Goal: Obtain resource: Obtain resource

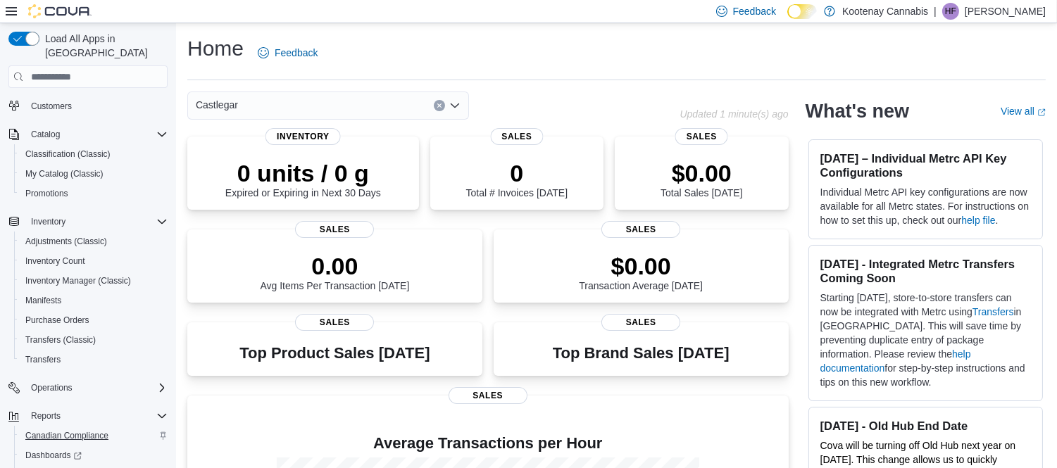
scroll to position [118, 0]
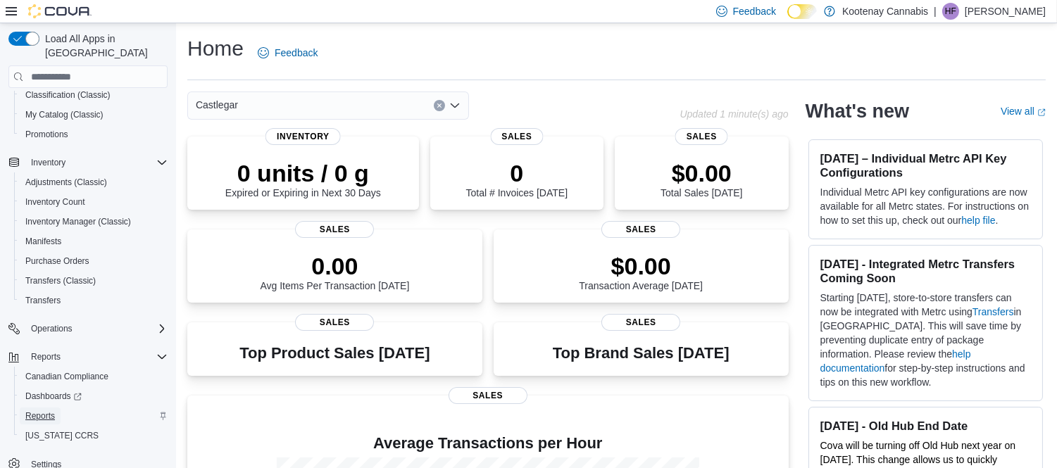
click at [42, 410] on span "Reports" at bounding box center [40, 415] width 30 height 11
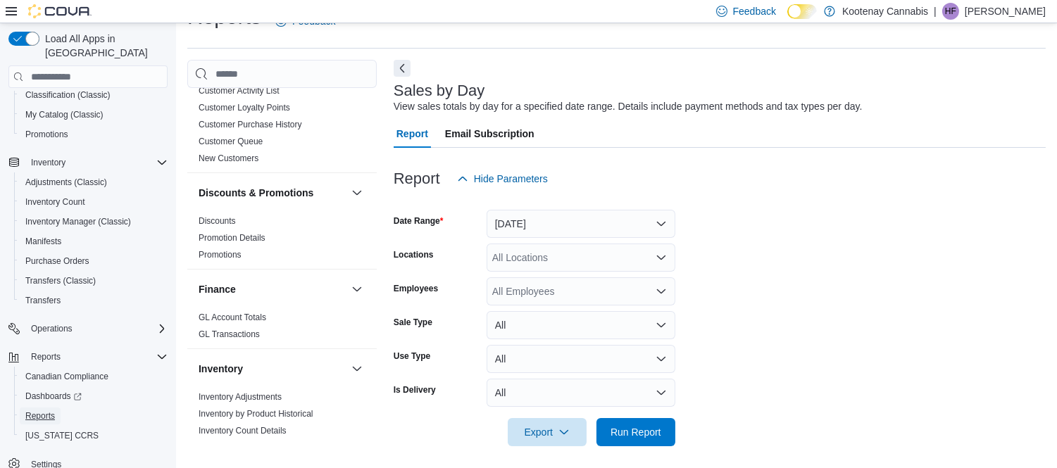
scroll to position [391, 0]
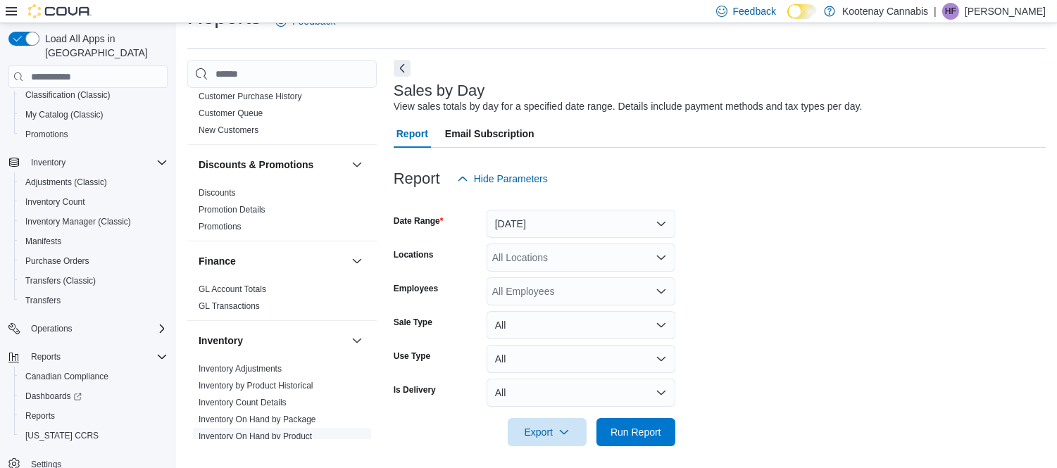
drag, startPoint x: 254, startPoint y: 420, endPoint x: 332, endPoint y: 412, distance: 78.6
click at [255, 432] on link "Inventory On Hand by Product" at bounding box center [255, 437] width 113 height 10
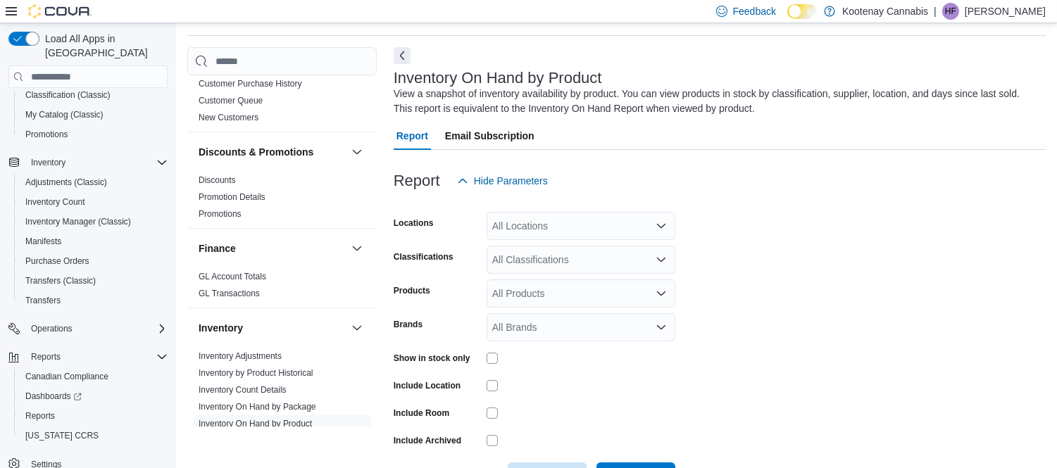
scroll to position [46, 0]
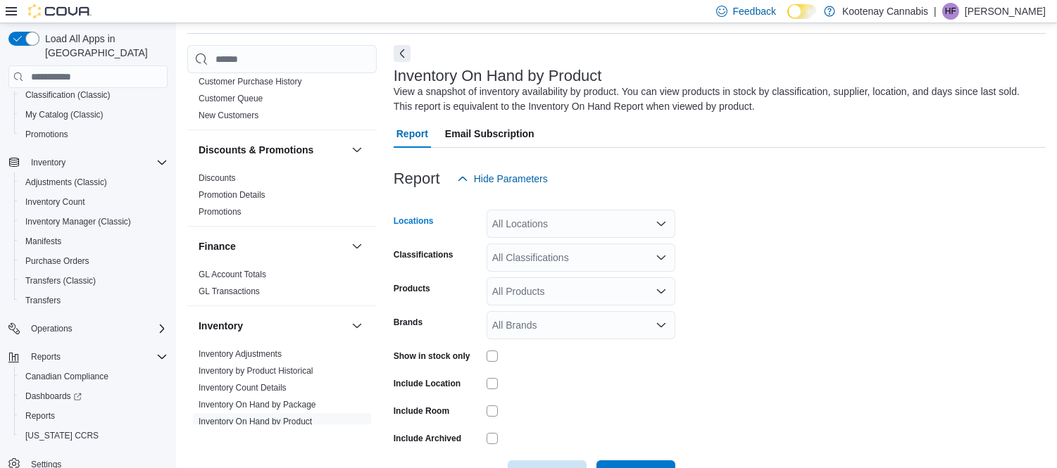
click at [596, 218] on div "All Locations" at bounding box center [580, 224] width 189 height 28
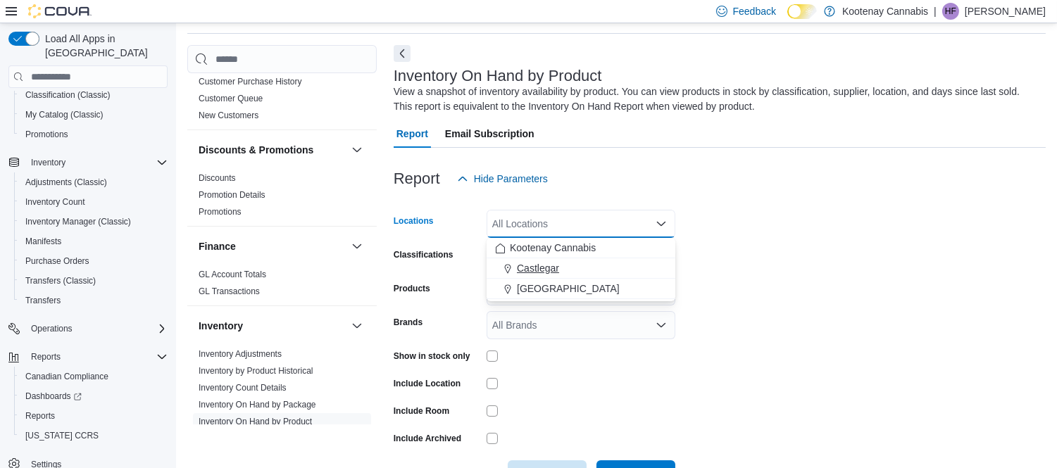
click at [546, 268] on span "Castlegar" at bounding box center [538, 268] width 42 height 14
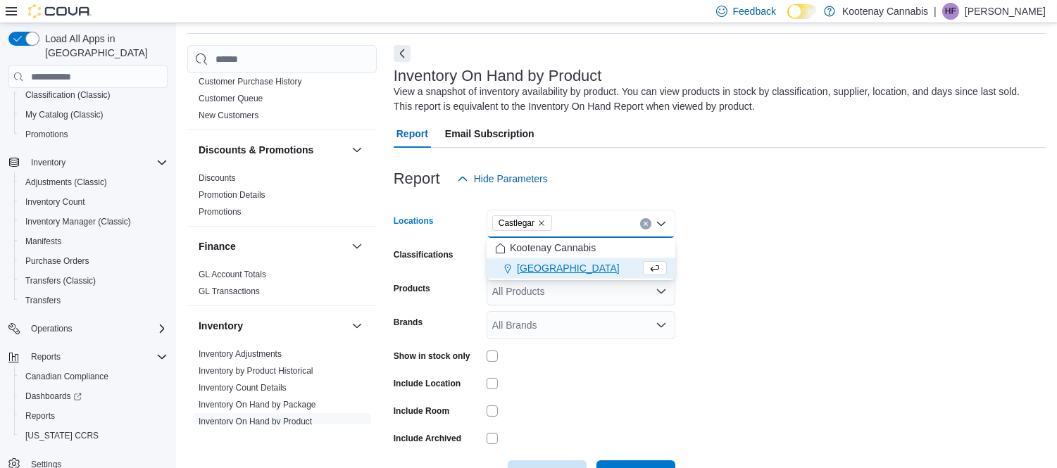
click at [620, 159] on div at bounding box center [720, 156] width 652 height 17
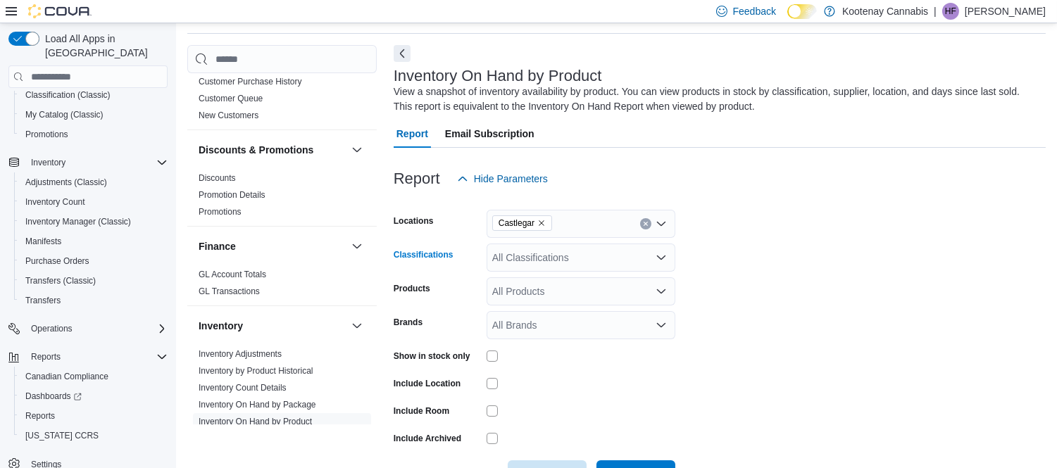
click at [606, 258] on div "All Classifications" at bounding box center [580, 258] width 189 height 28
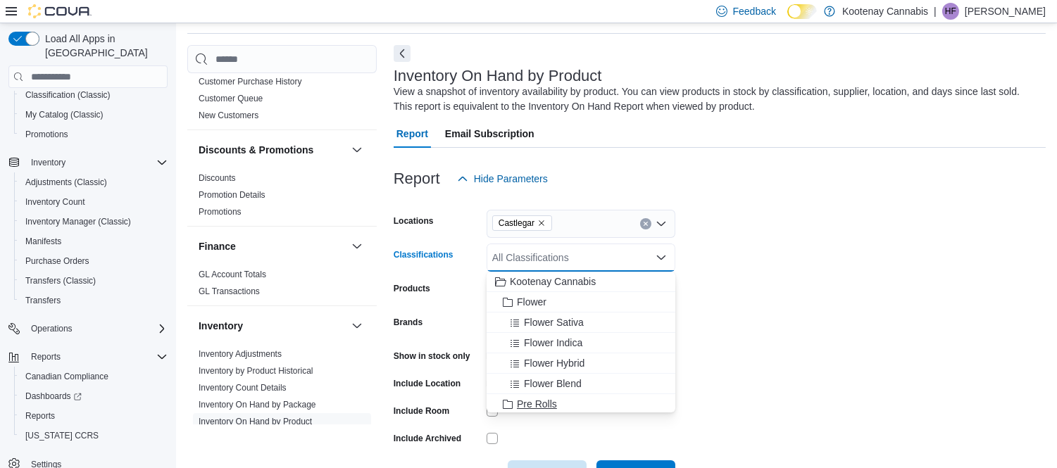
click at [542, 403] on span "Pre Rolls" at bounding box center [537, 404] width 40 height 14
click at [737, 160] on div at bounding box center [720, 156] width 652 height 17
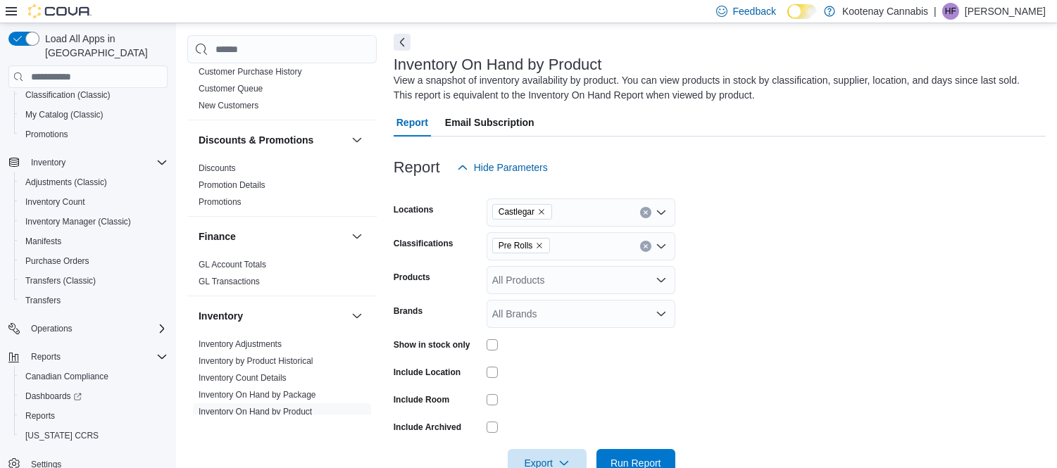
scroll to position [94, 0]
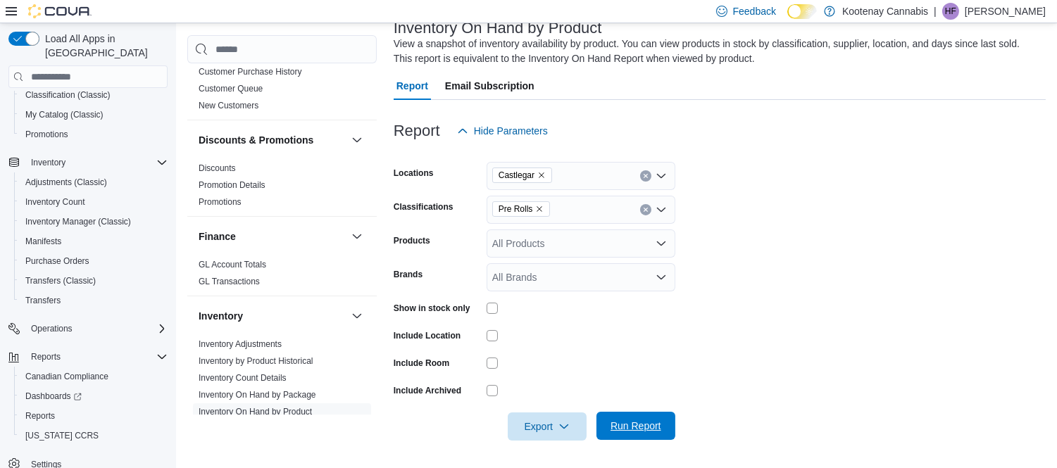
click at [643, 427] on span "Run Report" at bounding box center [635, 426] width 51 height 14
click at [535, 208] on icon "Remove Pre Rolls from selection in this group" at bounding box center [539, 209] width 8 height 8
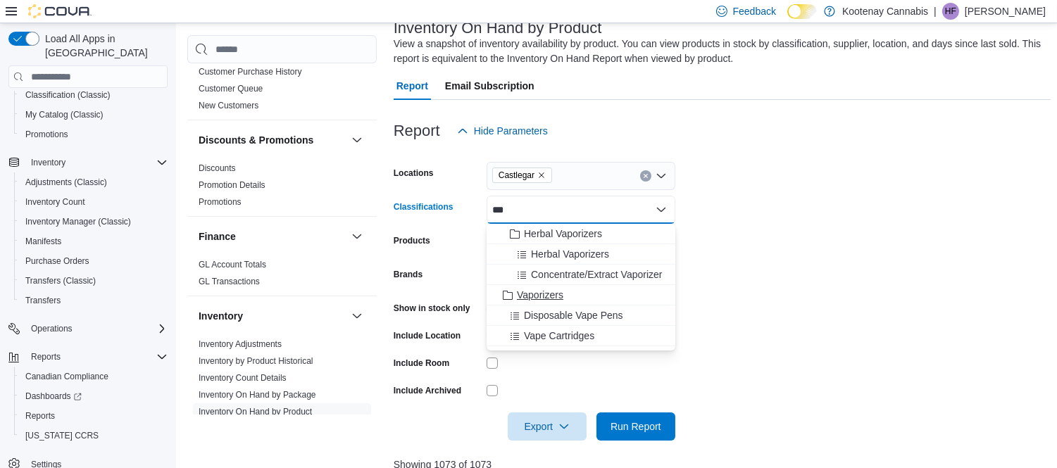
type input "***"
click at [554, 296] on span "Vaporizers" at bounding box center [540, 295] width 46 height 14
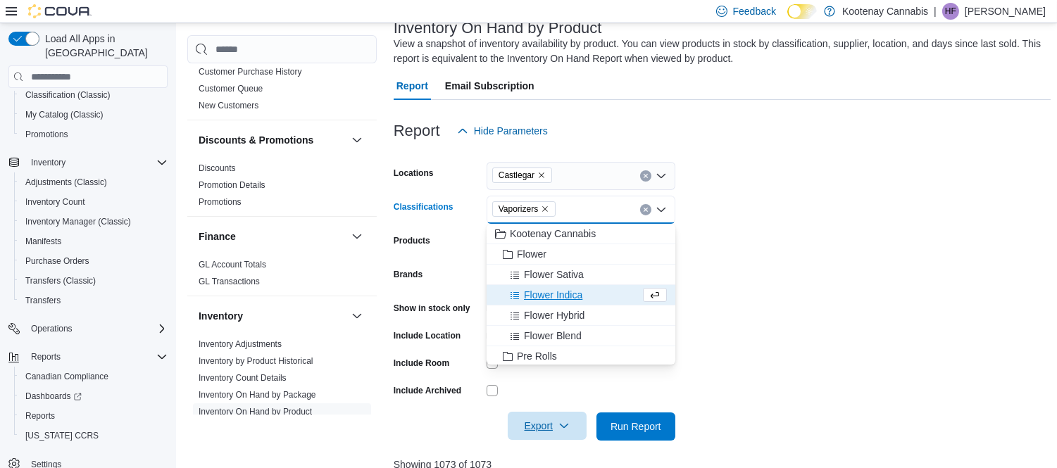
click at [548, 424] on span "Export" at bounding box center [547, 426] width 62 height 28
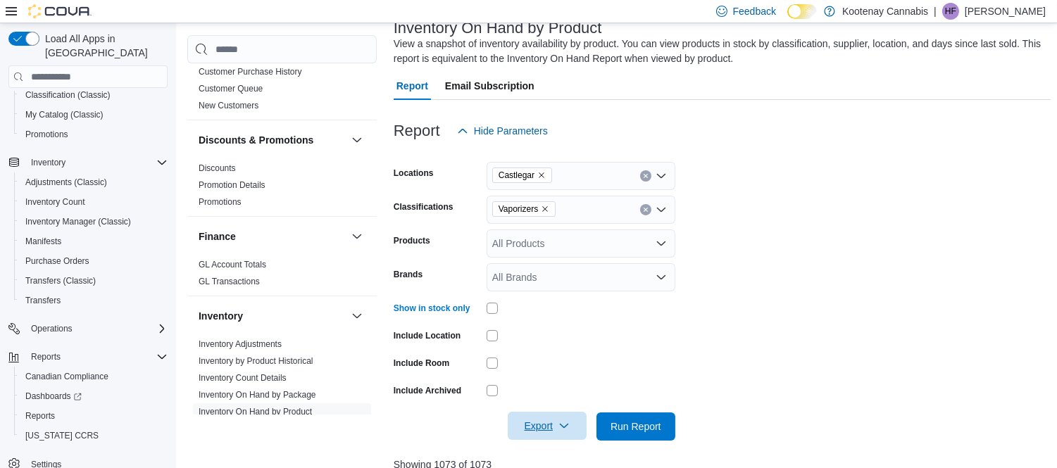
click at [555, 425] on span "Export" at bounding box center [547, 426] width 62 height 28
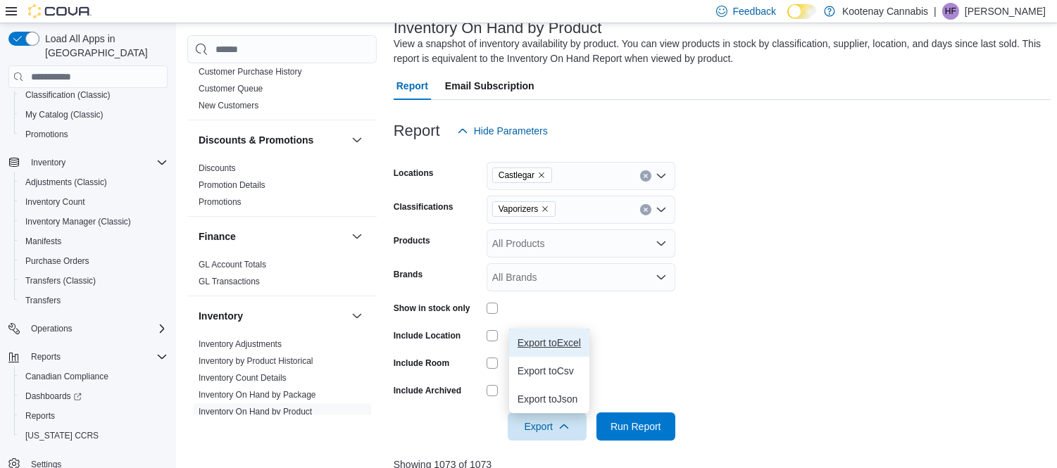
click at [579, 339] on span "Export to Excel" at bounding box center [548, 342] width 63 height 11
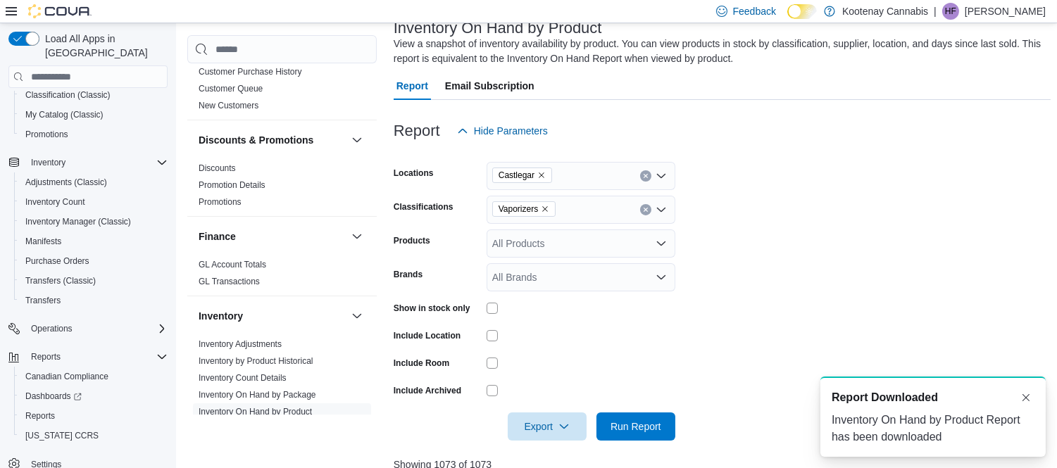
click at [543, 200] on div "Vaporizers" at bounding box center [580, 210] width 189 height 28
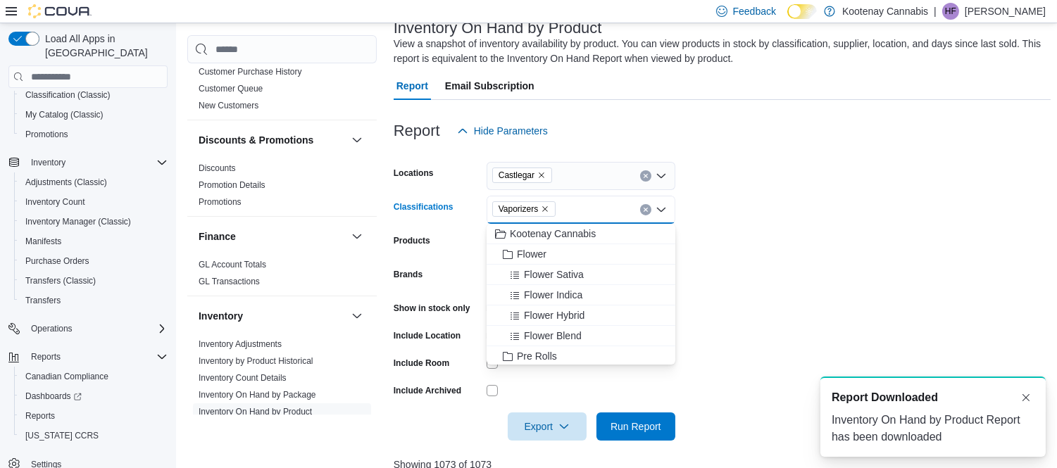
click at [543, 211] on icon "Remove Vaporizers from selection in this group" at bounding box center [545, 209] width 8 height 8
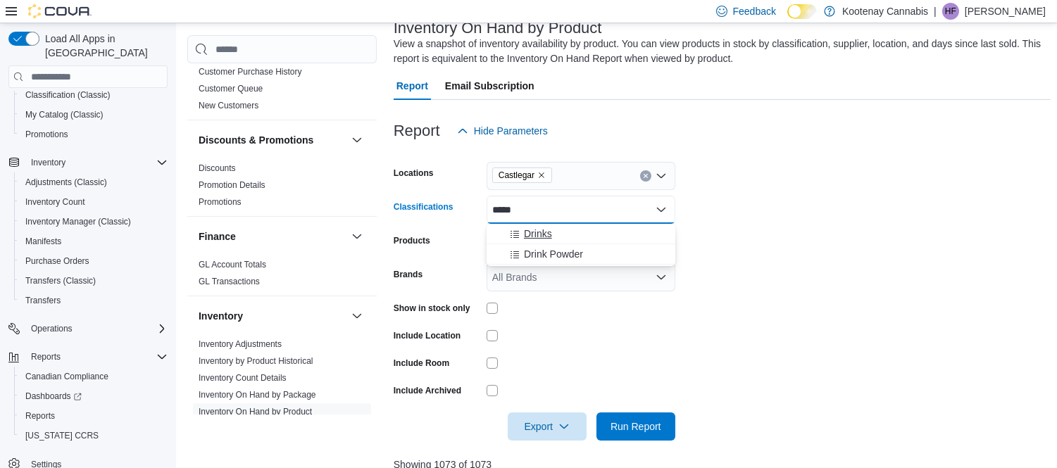
type input "*****"
click at [538, 233] on span "Drinks" at bounding box center [538, 234] width 28 height 14
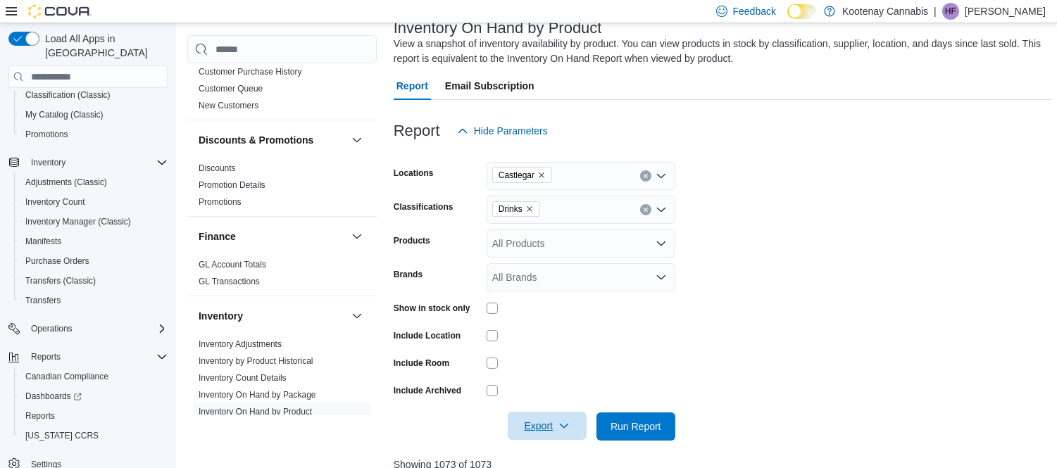
click at [544, 426] on span "Export" at bounding box center [547, 426] width 62 height 28
click at [567, 343] on span "Export to Excel" at bounding box center [548, 342] width 63 height 11
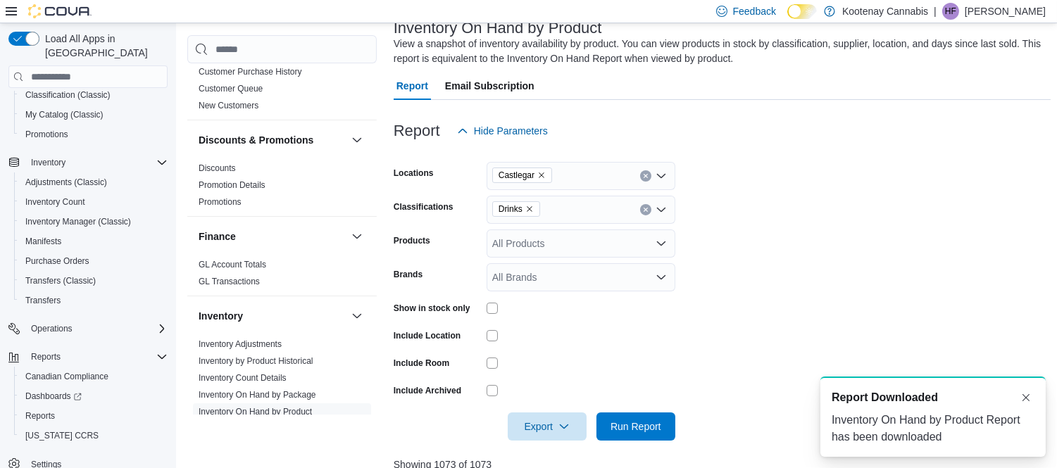
click at [531, 206] on icon "Remove Drinks from selection in this group" at bounding box center [529, 209] width 8 height 8
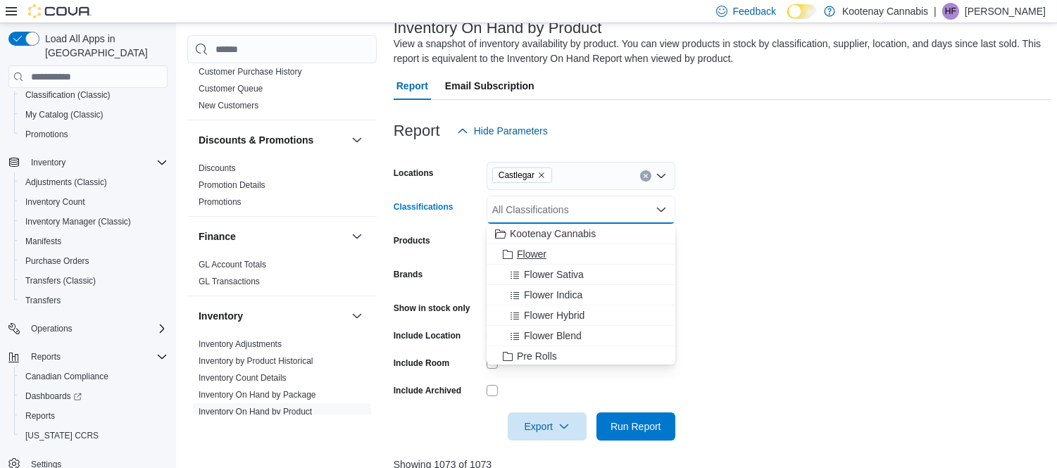
click at [532, 250] on span "Flower" at bounding box center [532, 254] width 30 height 14
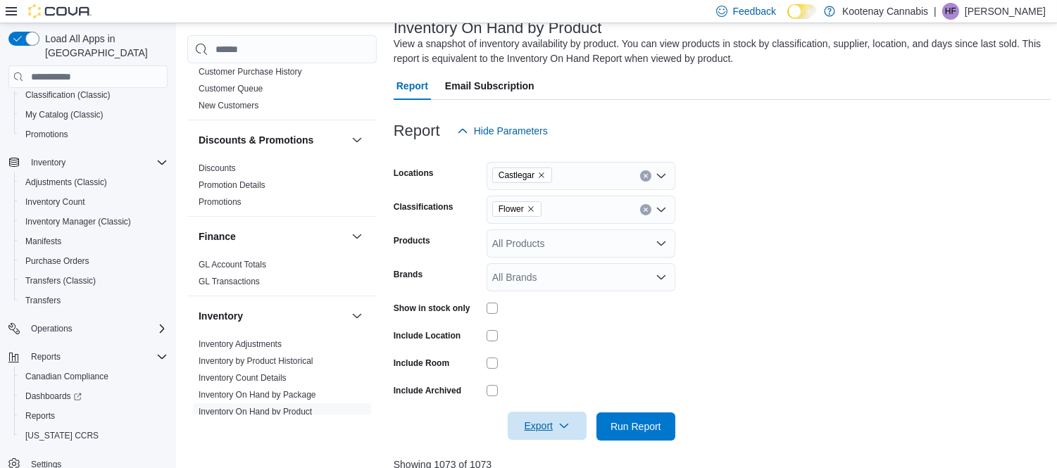
click at [553, 420] on span "Export" at bounding box center [547, 426] width 62 height 28
click at [564, 337] on button "Export to Excel" at bounding box center [549, 343] width 80 height 28
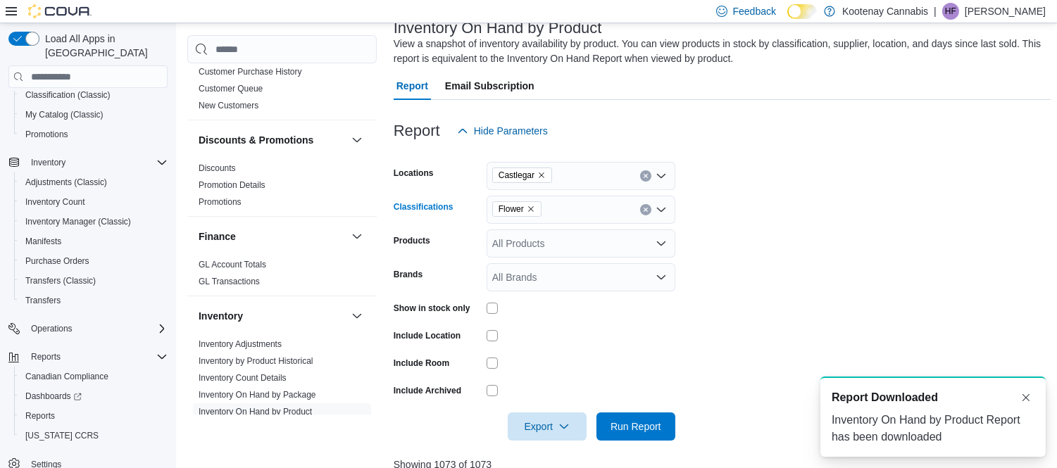
click at [529, 206] on icon "Remove Flower from selection in this group" at bounding box center [531, 209] width 8 height 8
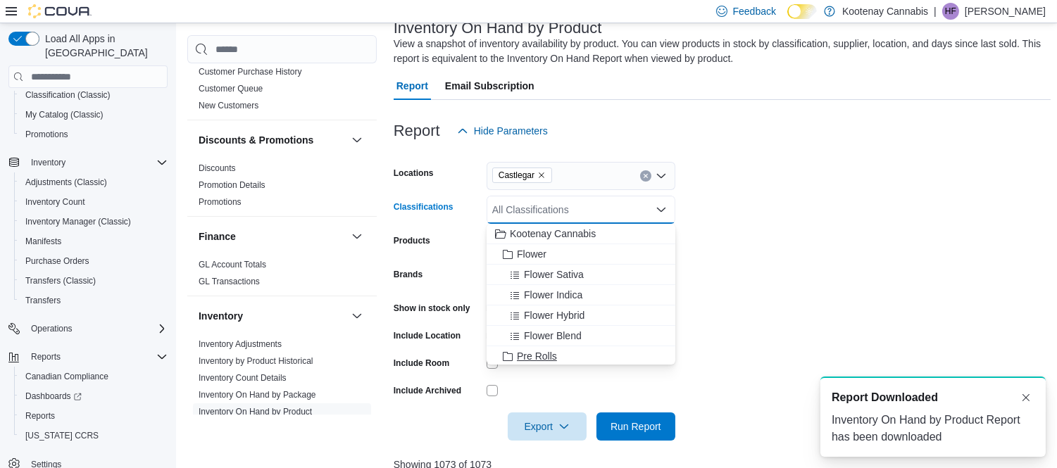
click at [541, 356] on span "Pre Rolls" at bounding box center [537, 356] width 40 height 14
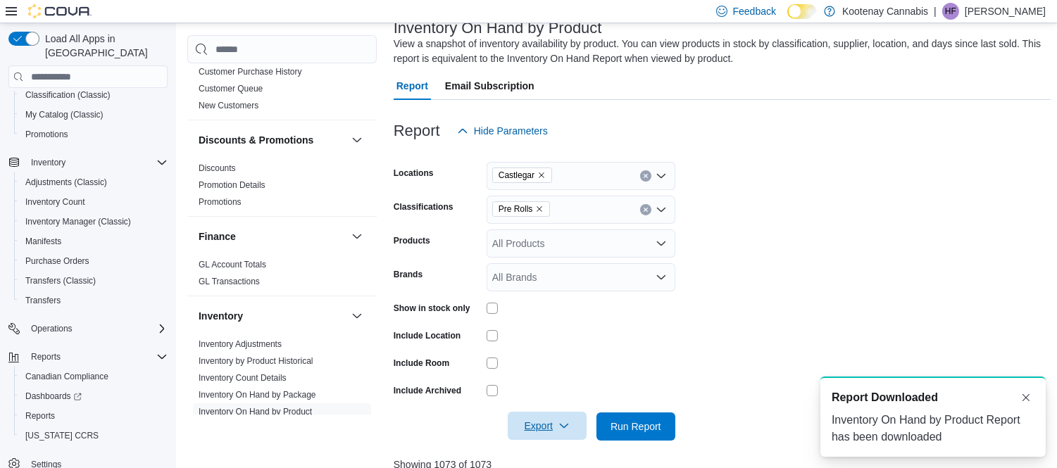
click at [550, 423] on span "Export" at bounding box center [547, 426] width 62 height 28
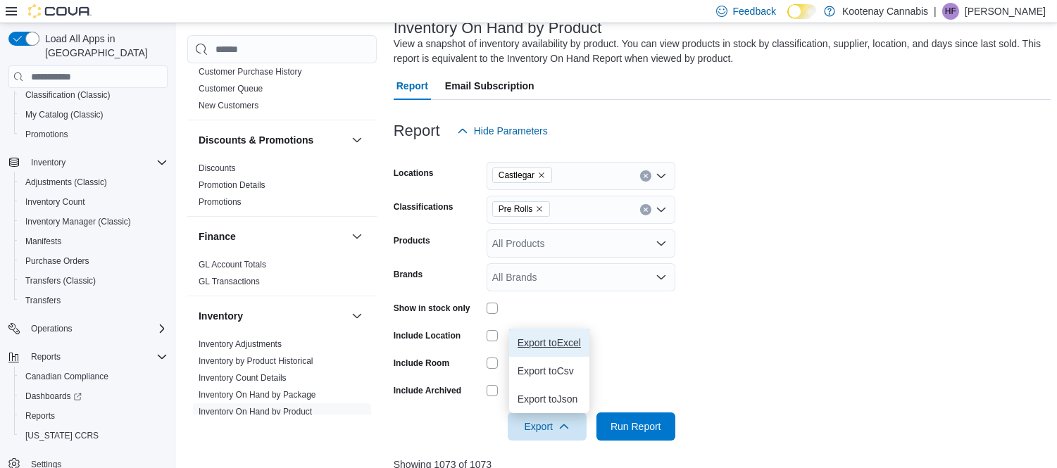
click at [558, 341] on span "Export to Excel" at bounding box center [548, 342] width 63 height 11
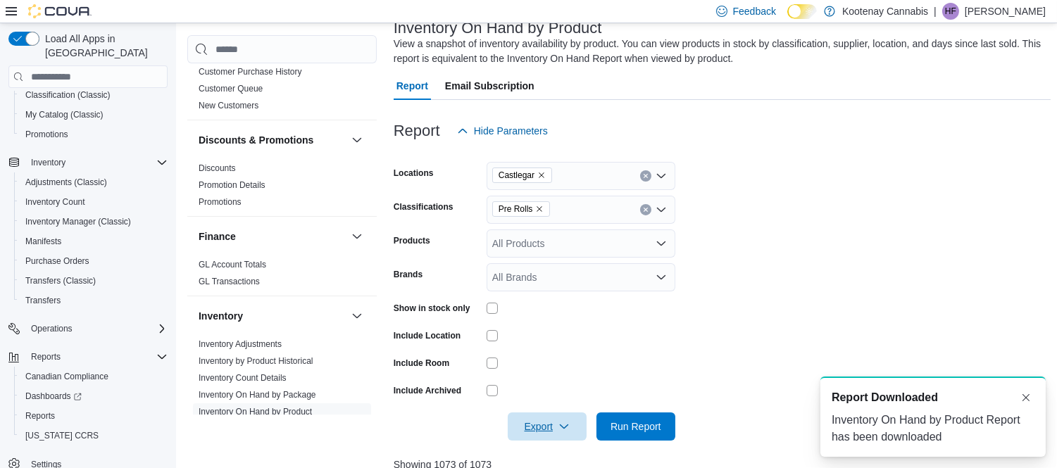
scroll to position [0, 0]
click at [536, 209] on span "Pre Rolls" at bounding box center [521, 209] width 46 height 14
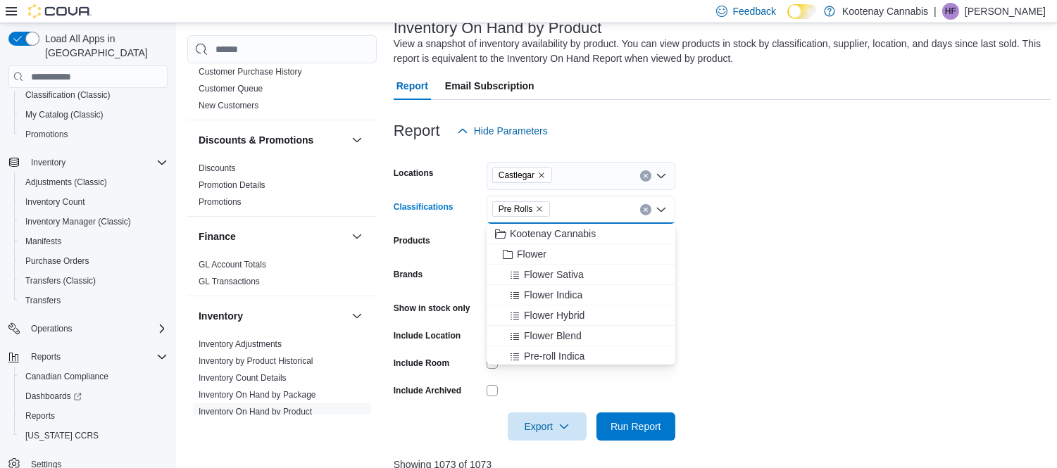
click at [537, 207] on icon "Remove Pre Rolls from selection in this group" at bounding box center [540, 209] width 6 height 6
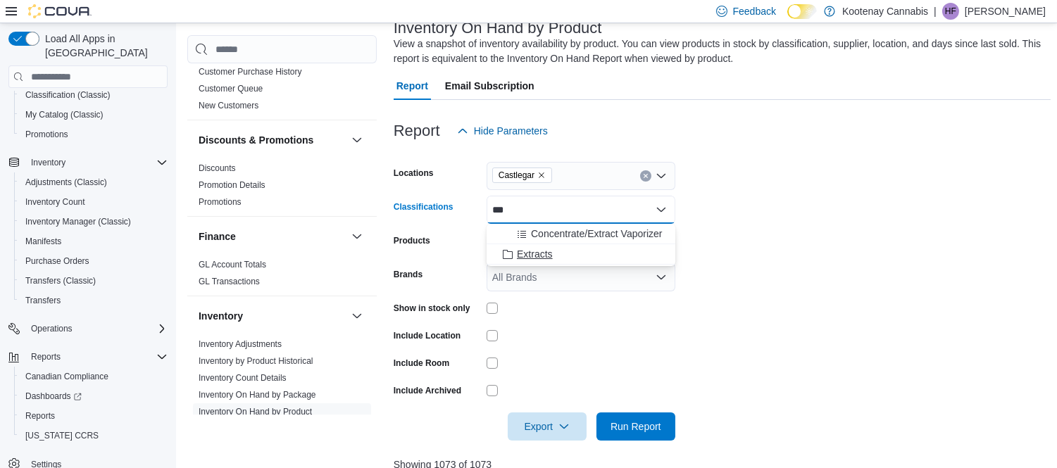
type input "***"
click at [536, 251] on span "Extracts" at bounding box center [535, 254] width 36 height 14
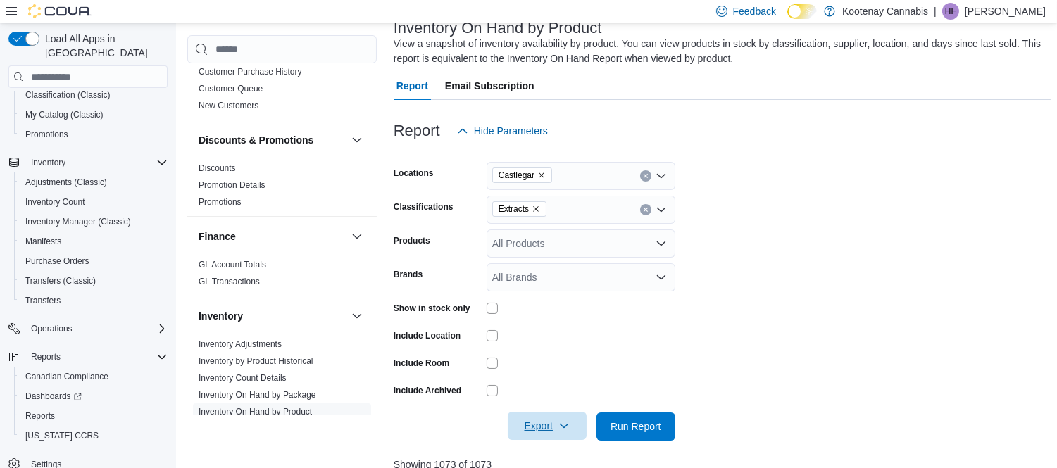
click at [533, 425] on span "Export" at bounding box center [547, 426] width 62 height 28
click at [537, 344] on span "Export to Excel" at bounding box center [548, 342] width 63 height 11
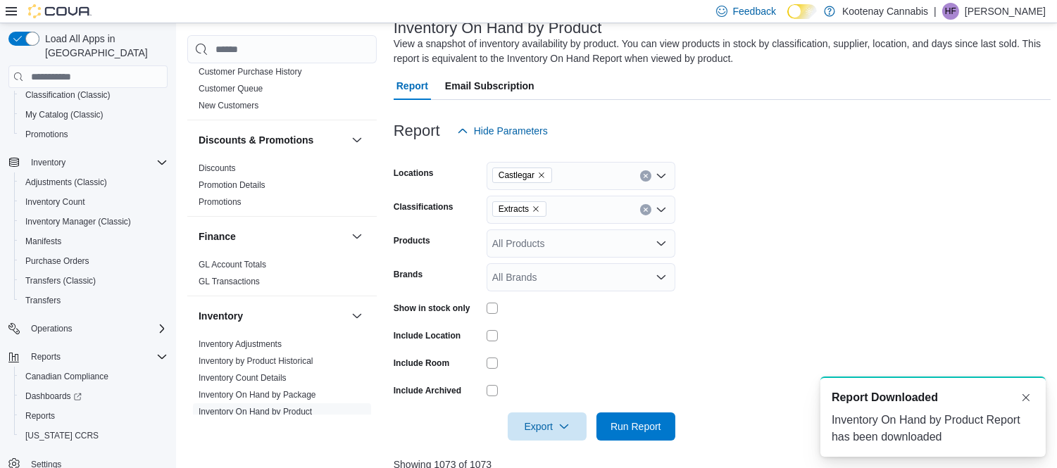
click at [762, 347] on form "Locations Castlegar Classifications Extracts Products All Products Brands All B…" at bounding box center [723, 293] width 658 height 296
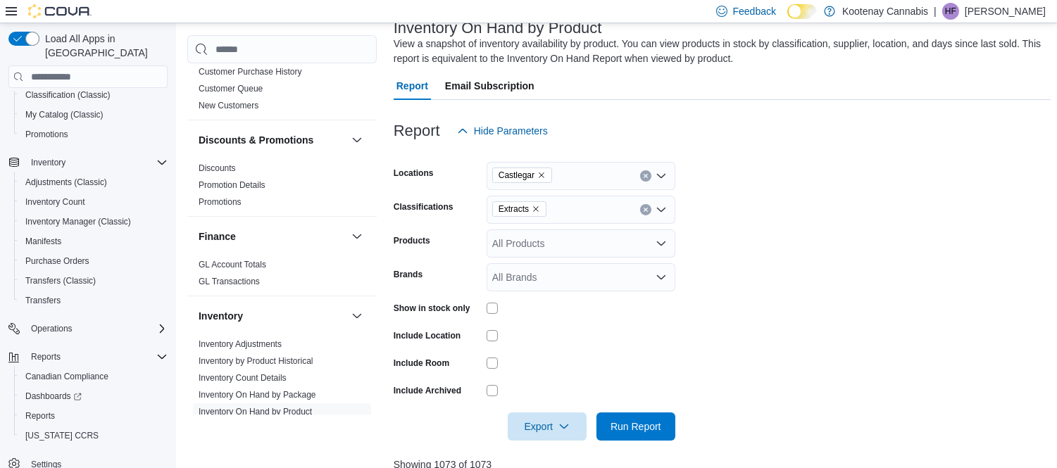
click at [534, 210] on icon "Remove Extracts from selection in this group" at bounding box center [536, 209] width 8 height 8
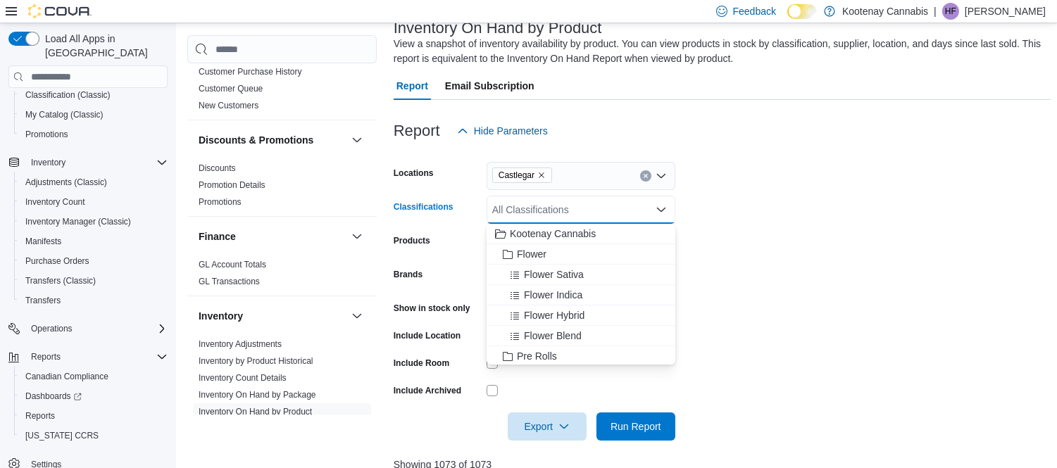
click at [884, 156] on div at bounding box center [723, 153] width 658 height 17
